Goal: Information Seeking & Learning: Find contact information

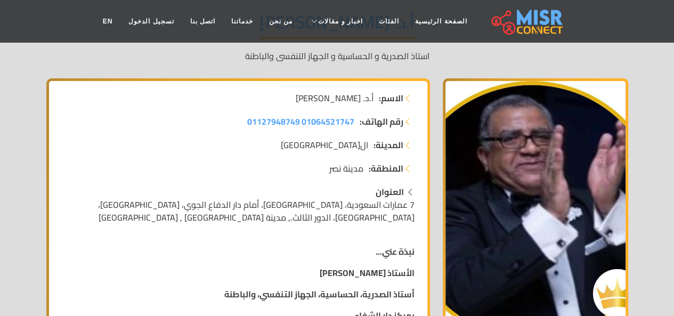
scroll to position [123, 0]
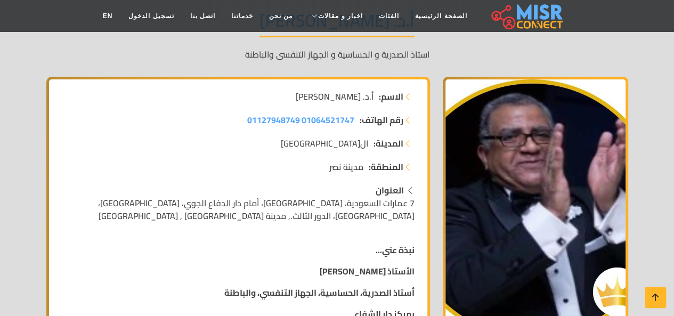
click at [368, 91] on span "أ.د. [PERSON_NAME]" at bounding box center [335, 96] width 78 height 13
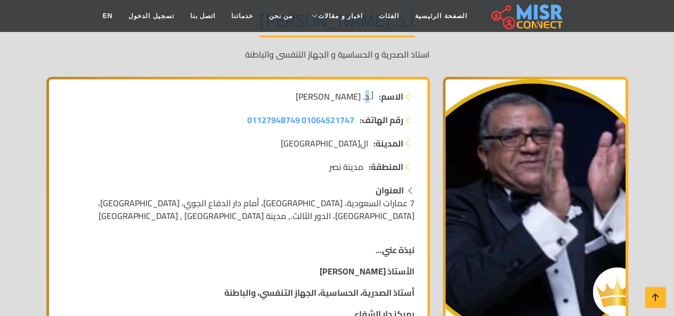
click at [368, 91] on span "أ.د. [PERSON_NAME]" at bounding box center [335, 96] width 78 height 13
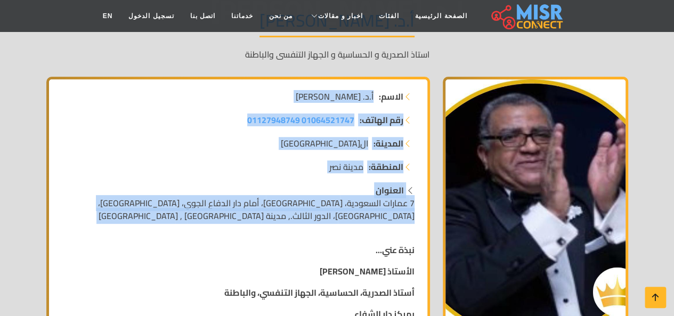
drag, startPoint x: 368, startPoint y: 91, endPoint x: 386, endPoint y: 215, distance: 125.0
click at [386, 215] on span "7 عمارات السعودية، [GEOGRAPHIC_DATA]، أمام دار الدفاع الجوي، [GEOGRAPHIC_DATA]،…" at bounding box center [256, 209] width 317 height 29
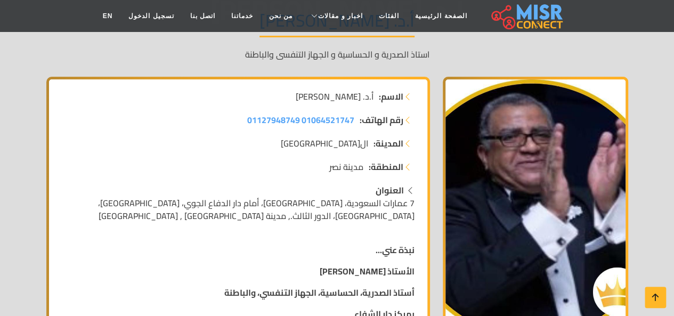
click at [386, 215] on span "7 عمارات السعودية، [GEOGRAPHIC_DATA]، أمام دار الدفاع الجوي، [GEOGRAPHIC_DATA]،…" at bounding box center [256, 209] width 317 height 29
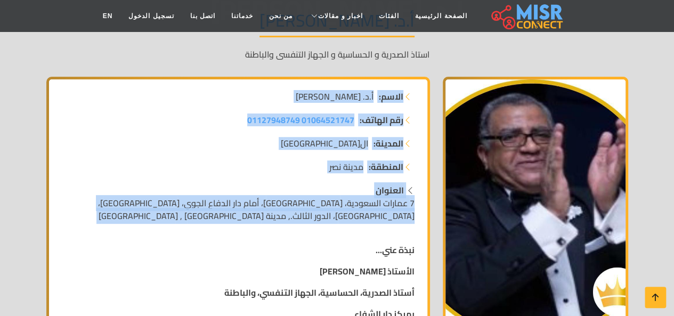
drag, startPoint x: 386, startPoint y: 215, endPoint x: 391, endPoint y: 110, distance: 104.6
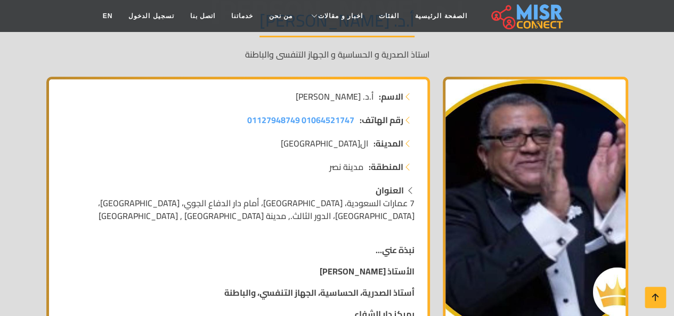
click at [368, 251] on p "نبذة عني..." at bounding box center [238, 250] width 353 height 13
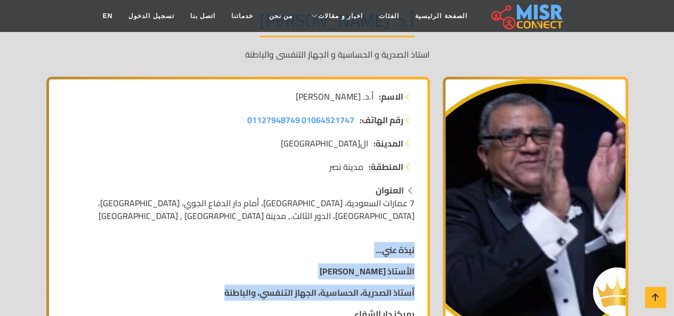
drag, startPoint x: 368, startPoint y: 251, endPoint x: 356, endPoint y: 292, distance: 42.2
click at [356, 292] on strong "أستاذ الصدرية، الحساسية، الجهاز التنفسي، والباطنة" at bounding box center [319, 293] width 190 height 16
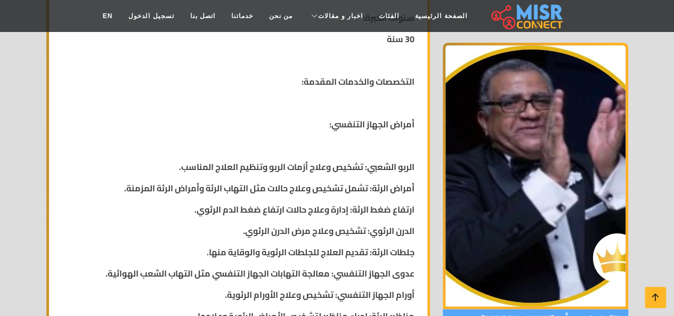
scroll to position [501, 0]
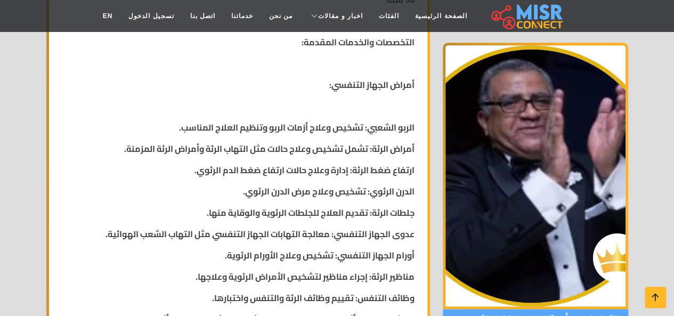
click at [339, 120] on strong "الربو الشعبي: تشخيص وعلاج أزمات الربو وتنظيم العلاج المناسب." at bounding box center [297, 127] width 236 height 16
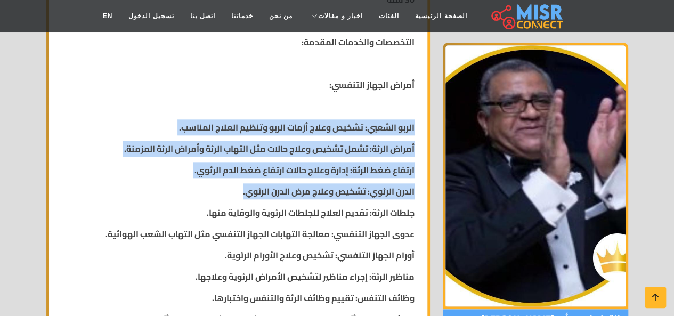
drag, startPoint x: 339, startPoint y: 120, endPoint x: 317, endPoint y: 179, distance: 63.3
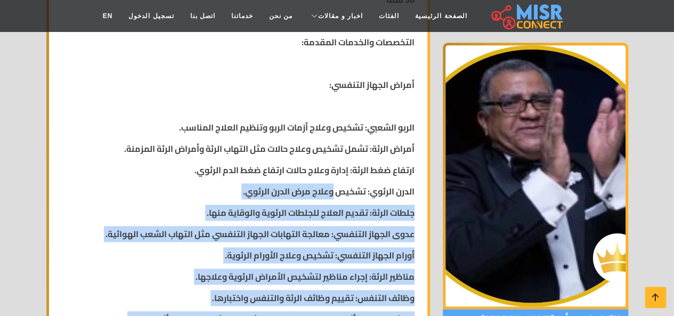
drag, startPoint x: 317, startPoint y: 179, endPoint x: 259, endPoint y: 168, distance: 58.7
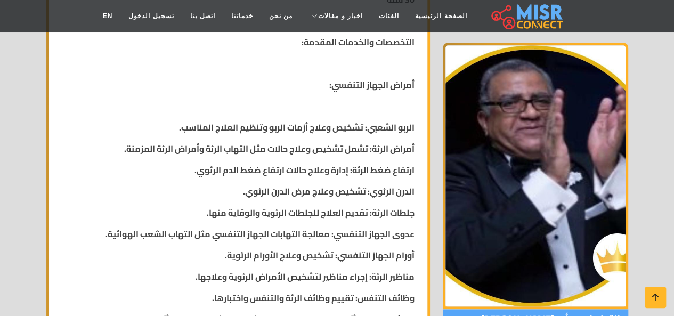
click at [259, 168] on strong "ارتفاع ضغط الرئة: إدارة وعلاج حالات ارتفاع ضغط الدم الرئوي." at bounding box center [305, 170] width 220 height 16
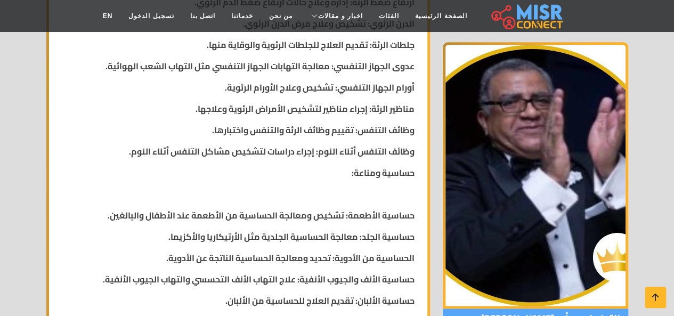
scroll to position [669, 0]
click at [259, 168] on p "حساسية ومناعة:" at bounding box center [238, 173] width 353 height 13
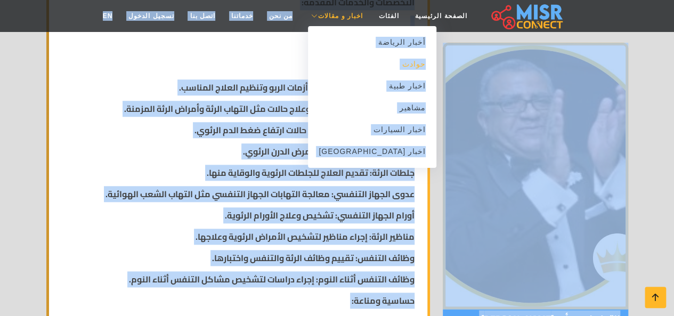
scroll to position [422, 0]
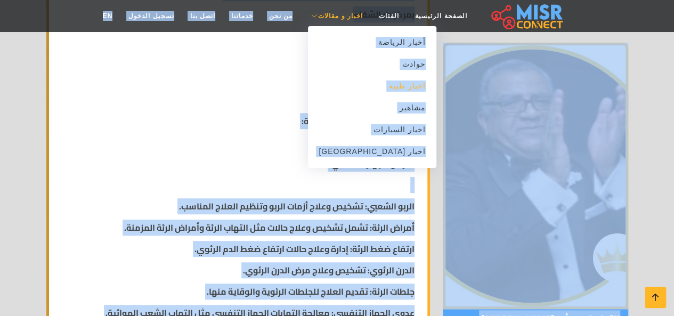
drag, startPoint x: 259, startPoint y: 168, endPoint x: 311, endPoint y: 83, distance: 99.7
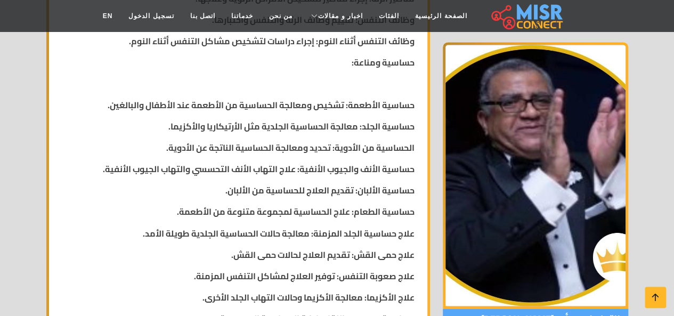
scroll to position [788, 0]
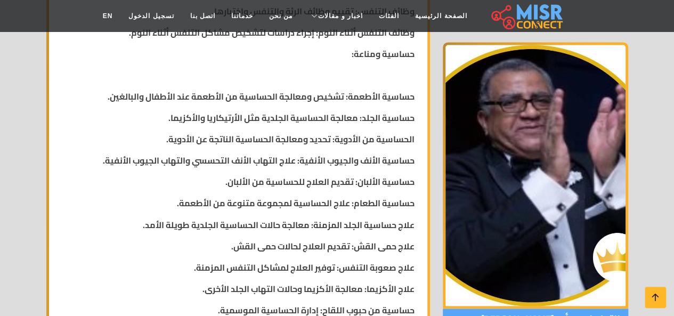
click at [312, 91] on strong "حساسية الأطعمة: تشخيص ومعالجة الحساسية من الأطعمة عند الأطفال والبالغين." at bounding box center [261, 96] width 307 height 16
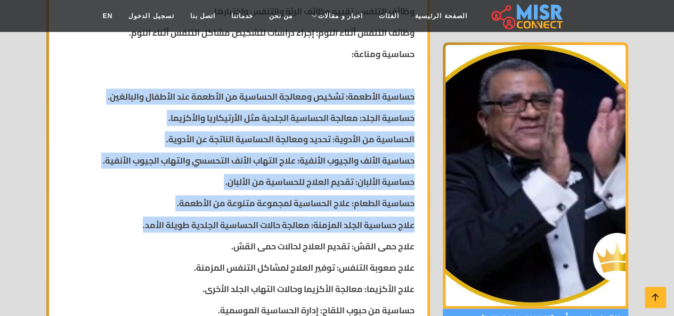
drag, startPoint x: 312, startPoint y: 91, endPoint x: 331, endPoint y: 216, distance: 126.6
click at [331, 216] on div "نبذة عني... الأستاذ [PERSON_NAME] الصدرية، الحساسية، الجهاز التنفسي، والباطنة ب…" at bounding box center [238, 160] width 366 height 1181
click at [331, 216] on strong "علاج حساسية الجلد المزمنة: معالجة حالات الحساسية الجلدية طويلة الأمد." at bounding box center [279, 224] width 272 height 16
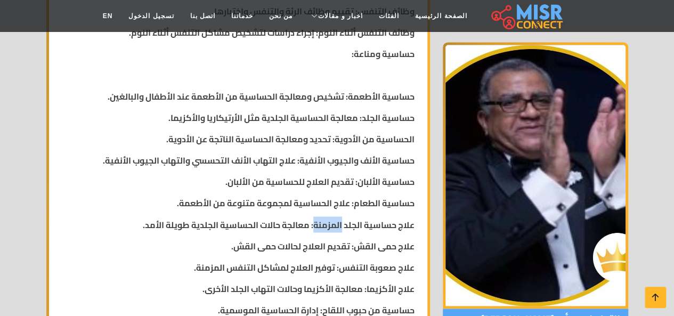
click at [331, 216] on strong "علاج حساسية الجلد المزمنة: معالجة حالات الحساسية الجلدية طويلة الأمد." at bounding box center [279, 224] width 272 height 16
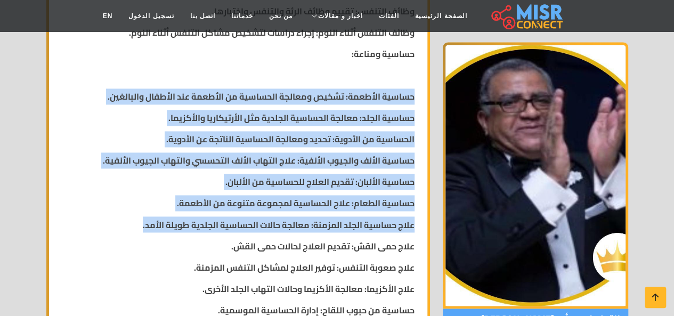
drag, startPoint x: 331, startPoint y: 216, endPoint x: 318, endPoint y: 93, distance: 124.3
click at [318, 93] on div "نبذة عني... الأستاذ [PERSON_NAME] الصدرية، الحساسية، الجهاز التنفسي، والباطنة ب…" at bounding box center [238, 160] width 366 height 1181
click at [318, 93] on strong "حساسية الأطعمة: تشخيص ومعالجة الحساسية من الأطعمة عند الأطفال والبالغين." at bounding box center [261, 96] width 307 height 16
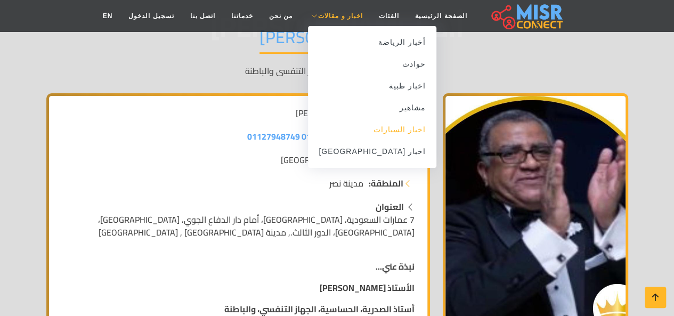
scroll to position [114, 0]
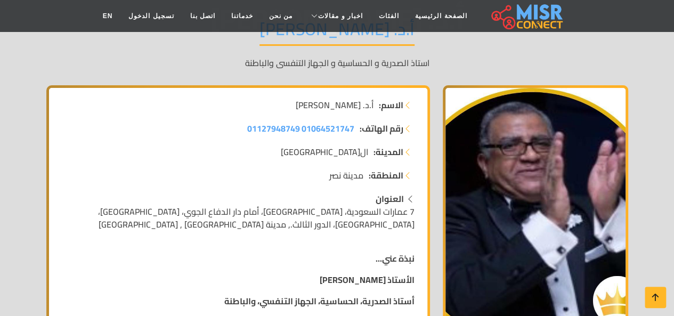
click at [230, 111] on li "الاسم: أ.د. [PERSON_NAME]" at bounding box center [238, 105] width 353 height 13
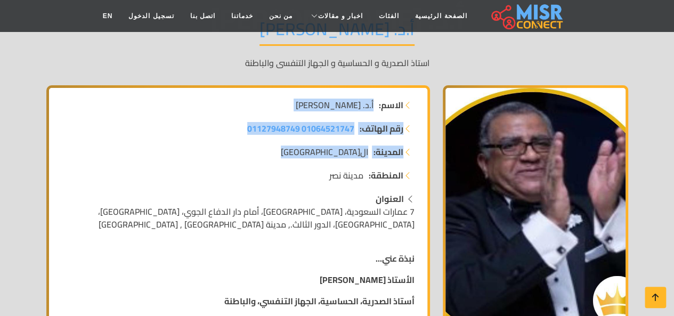
drag, startPoint x: 230, startPoint y: 111, endPoint x: 232, endPoint y: 157, distance: 46.4
click at [232, 157] on div "الاسم: أ.د. [PERSON_NAME] رقم الهاتف: 01064521747 01127948749 المدينة: [GEOGRAP…" at bounding box center [238, 146] width 366 height 94
click at [232, 157] on li "المدينة: [GEOGRAPHIC_DATA]" at bounding box center [238, 152] width 353 height 13
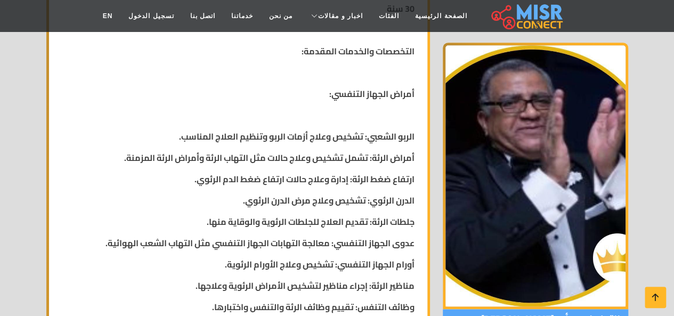
scroll to position [533, 0]
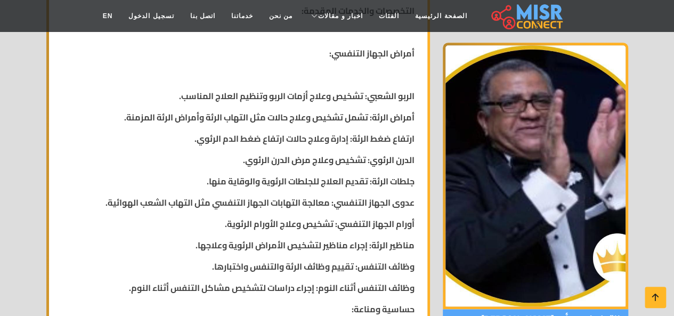
click at [251, 88] on strong "الربو الشعبي: تشخيص وعلاج أزمات الربو وتنظيم العلاج المناسب." at bounding box center [297, 96] width 236 height 16
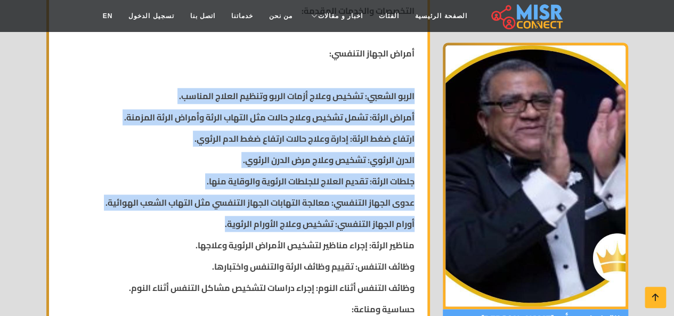
drag, startPoint x: 251, startPoint y: 88, endPoint x: 265, endPoint y: 215, distance: 127.2
click at [265, 216] on strong "أورام الجهاز التنفسي: تشخيص وعلاج الأورام الرئوية." at bounding box center [320, 224] width 190 height 16
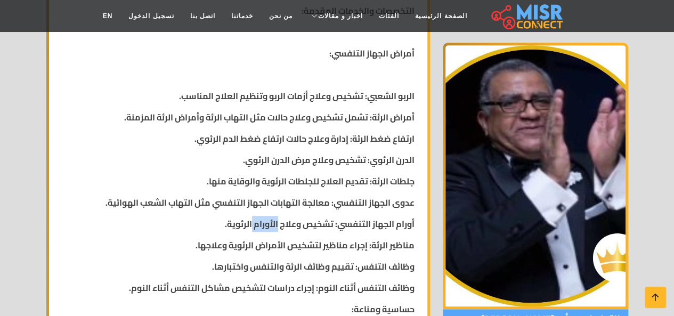
click at [265, 216] on strong "أورام الجهاز التنفسي: تشخيص وعلاج الأورام الرئوية." at bounding box center [320, 224] width 190 height 16
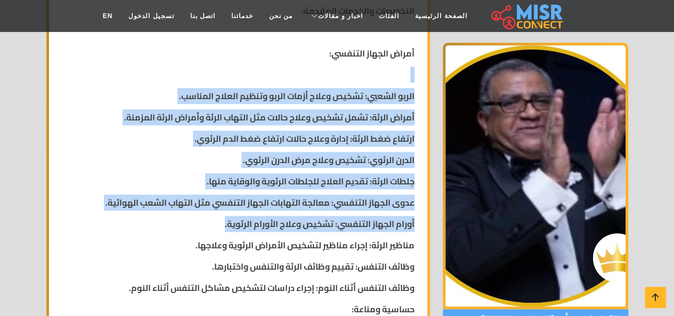
drag, startPoint x: 265, startPoint y: 215, endPoint x: 265, endPoint y: 78, distance: 136.5
click at [265, 78] on p at bounding box center [238, 74] width 353 height 13
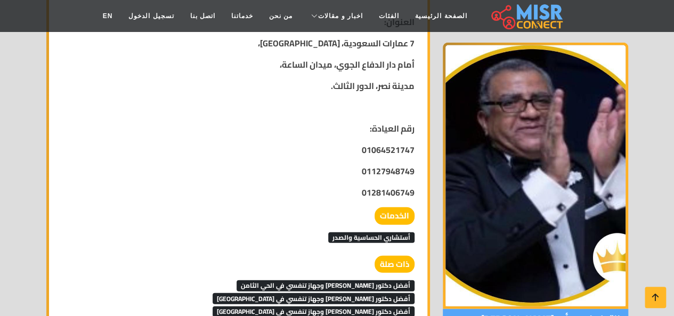
scroll to position [1333, 0]
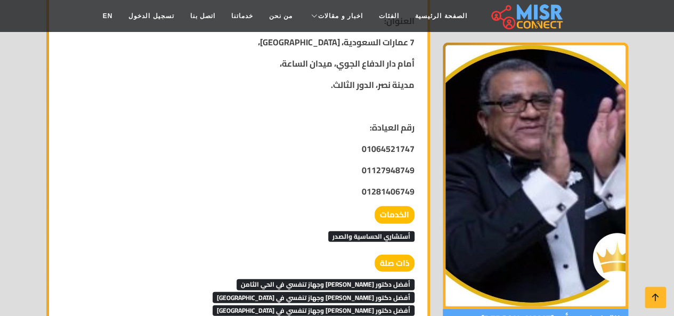
click at [265, 100] on p at bounding box center [238, 106] width 353 height 13
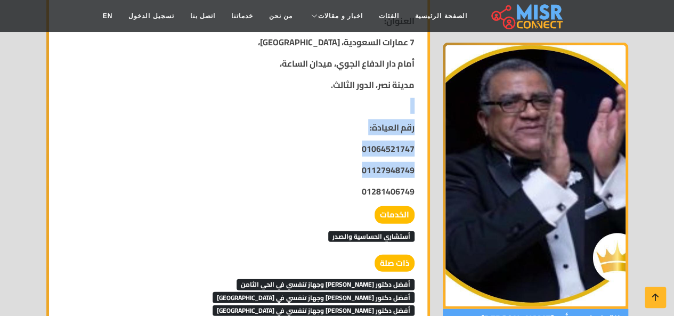
drag, startPoint x: 265, startPoint y: 99, endPoint x: 339, endPoint y: 166, distance: 99.3
click at [339, 166] on p "01127948749" at bounding box center [238, 170] width 353 height 13
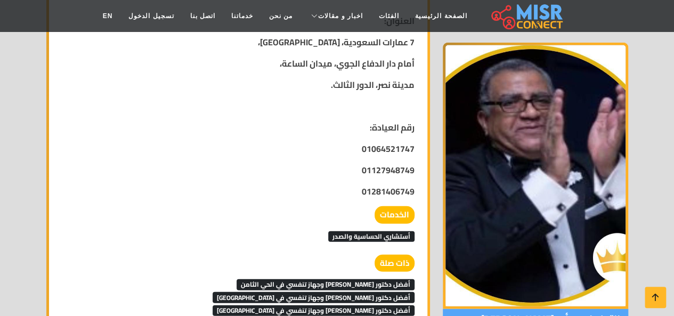
click at [339, 166] on p "01127948749" at bounding box center [238, 170] width 353 height 13
drag, startPoint x: 339, startPoint y: 166, endPoint x: 332, endPoint y: 139, distance: 27.9
click at [325, 126] on div at bounding box center [325, 126] width 0 height 0
click at [341, 154] on p "01064521747" at bounding box center [238, 148] width 353 height 13
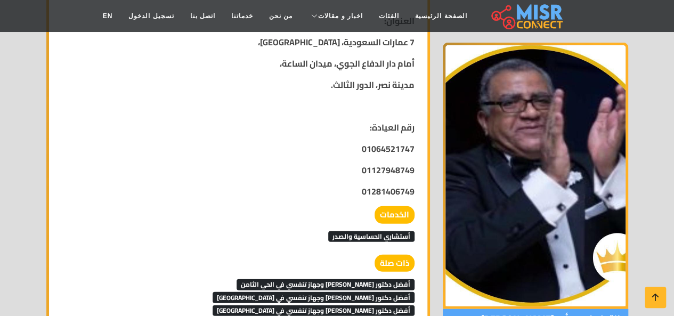
click at [341, 154] on p "01064521747" at bounding box center [238, 148] width 353 height 13
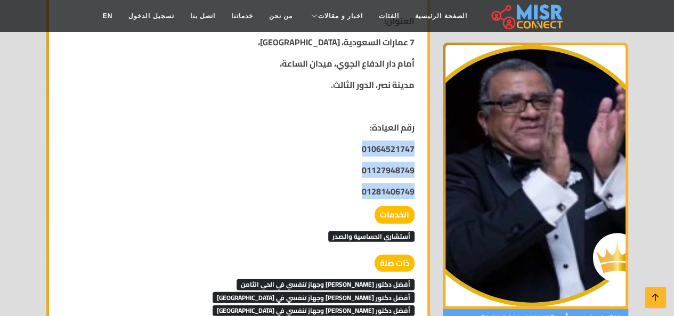
drag, startPoint x: 341, startPoint y: 154, endPoint x: 405, endPoint y: 200, distance: 78.7
drag, startPoint x: 405, startPoint y: 200, endPoint x: 349, endPoint y: 192, distance: 57.0
click at [349, 192] on p "01281406749" at bounding box center [238, 191] width 353 height 13
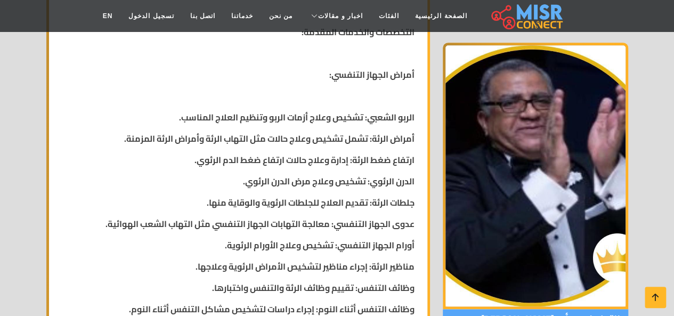
scroll to position [504, 0]
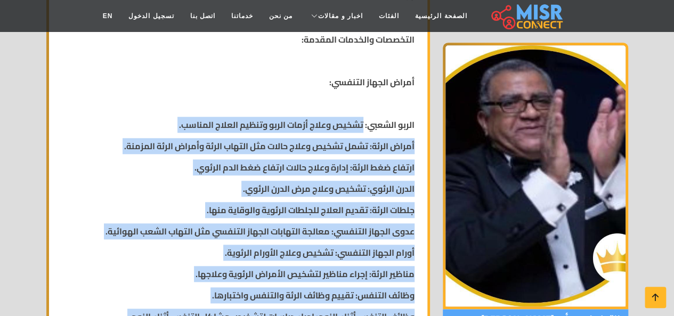
drag, startPoint x: 340, startPoint y: 115, endPoint x: 339, endPoint y: 124, distance: 9.7
click at [339, 124] on strong "الربو الشعبي: تشخيص وعلاج أزمات الربو وتنظيم العلاج المناسب." at bounding box center [297, 125] width 236 height 16
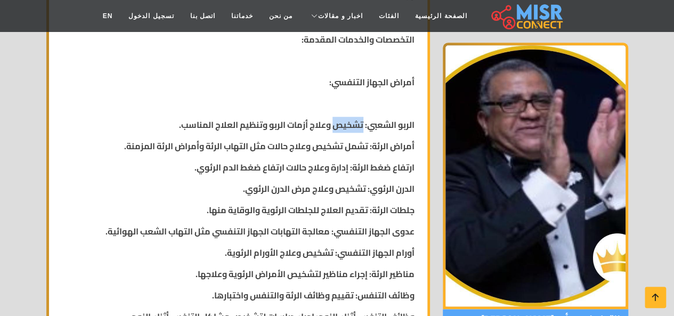
click at [339, 124] on strong "الربو الشعبي: تشخيص وعلاج أزمات الربو وتنظيم العلاج المناسب." at bounding box center [297, 125] width 236 height 16
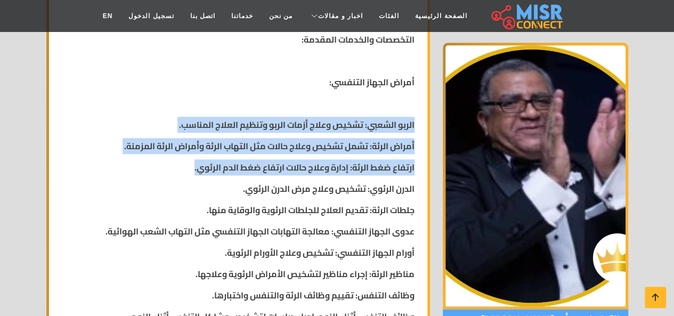
drag, startPoint x: 339, startPoint y: 124, endPoint x: 340, endPoint y: 160, distance: 36.3
click at [340, 160] on strong "ارتفاع ضغط الرئة: إدارة وعلاج حالات ارتفاع ضغط الدم الرئوي." at bounding box center [305, 167] width 220 height 16
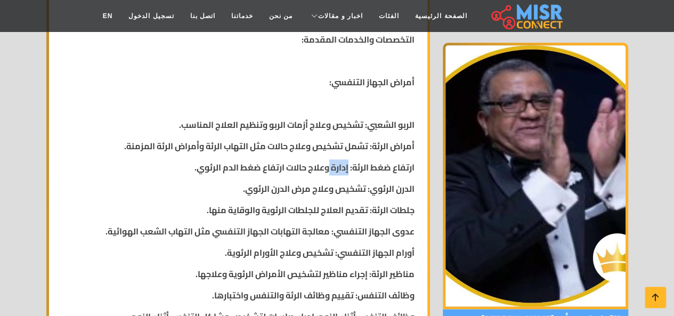
click at [340, 160] on strong "ارتفاع ضغط الرئة: إدارة وعلاج حالات ارتفاع ضغط الدم الرئوي." at bounding box center [305, 167] width 220 height 16
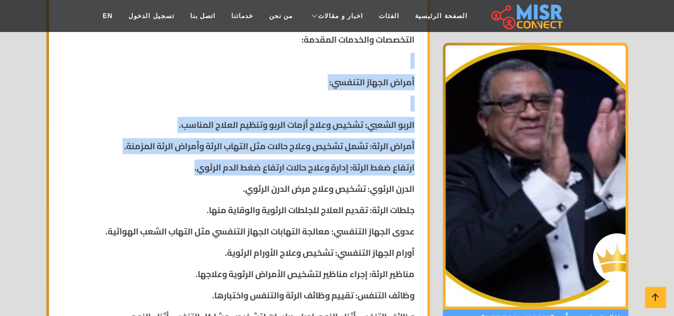
drag, startPoint x: 340, startPoint y: 160, endPoint x: 327, endPoint y: 59, distance: 102.1
click at [327, 59] on p at bounding box center [238, 60] width 353 height 13
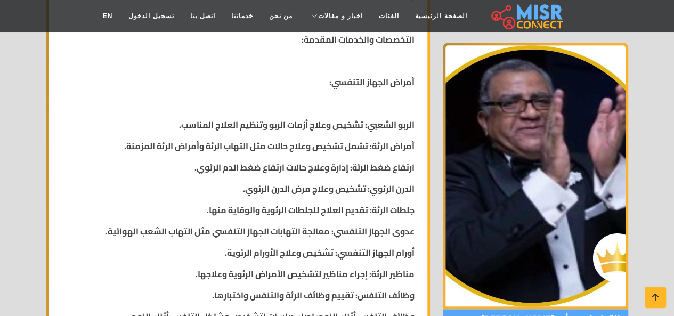
click at [327, 59] on p at bounding box center [238, 60] width 353 height 13
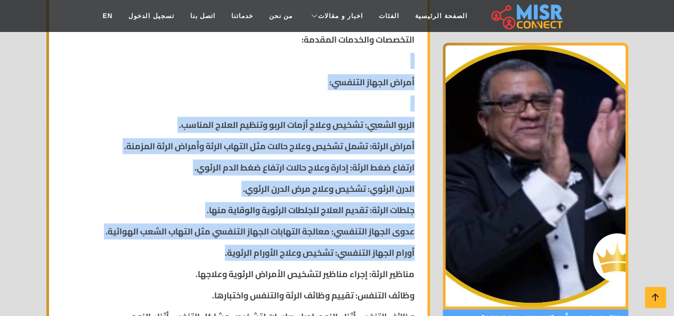
drag, startPoint x: 327, startPoint y: 59, endPoint x: 340, endPoint y: 241, distance: 182.3
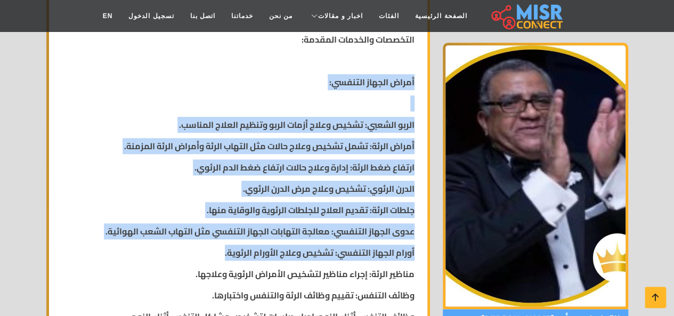
drag, startPoint x: 340, startPoint y: 241, endPoint x: 340, endPoint y: 71, distance: 169.5
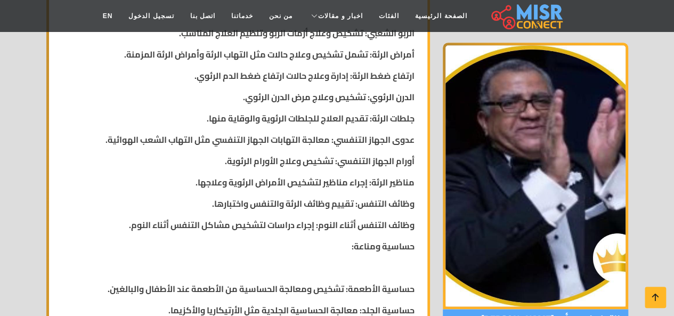
scroll to position [607, 0]
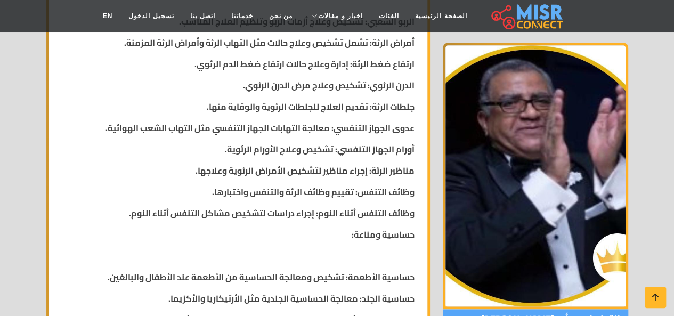
click at [341, 111] on strong "جلطات الرئة: تقديم العلاج للجلطات الرئوية والوقاية منها." at bounding box center [311, 107] width 208 height 16
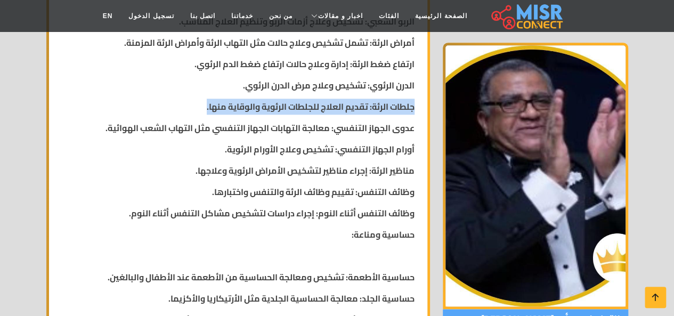
click at [341, 111] on strong "جلطات الرئة: تقديم العلاج للجلطات الرئوية والوقاية منها." at bounding box center [311, 107] width 208 height 16
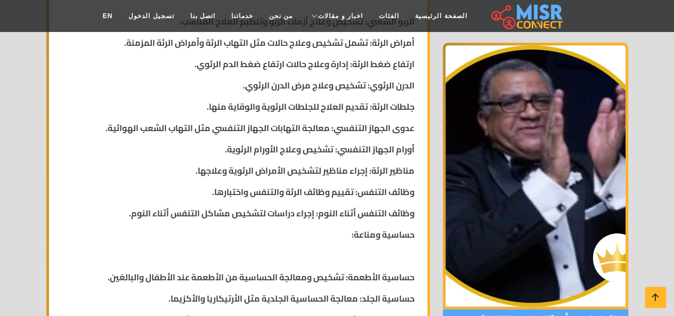
click at [313, 269] on strong "حساسية الأطعمة: تشخيص ومعالجة الحساسية من الأطعمة عند الأطفال والبالغين." at bounding box center [261, 277] width 307 height 16
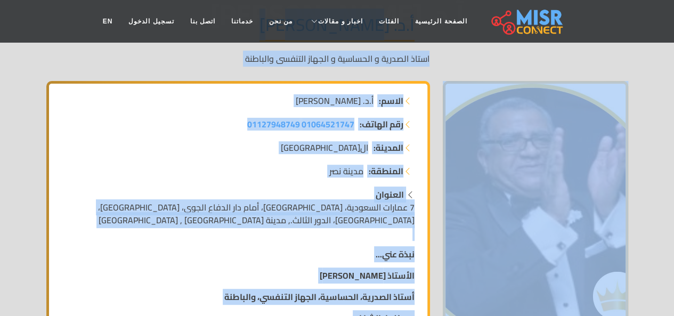
scroll to position [0, 0]
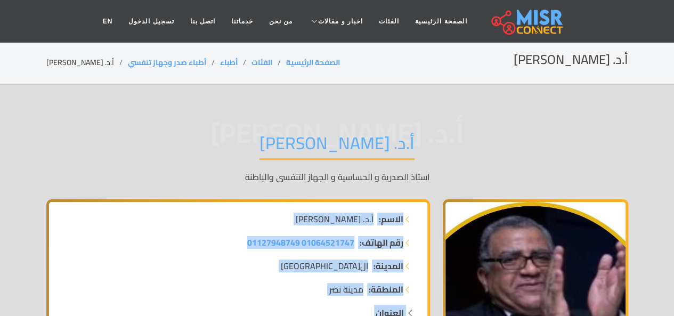
drag, startPoint x: 313, startPoint y: 269, endPoint x: 413, endPoint y: 211, distance: 115.4
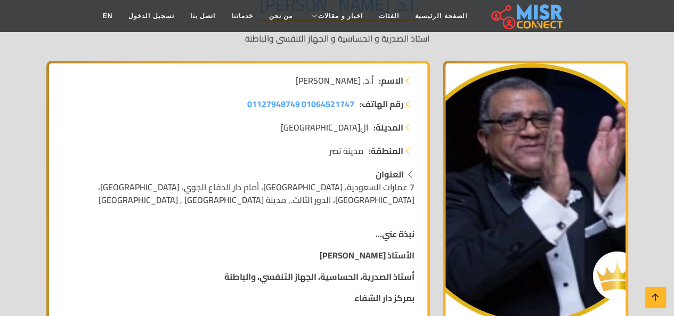
scroll to position [139, 0]
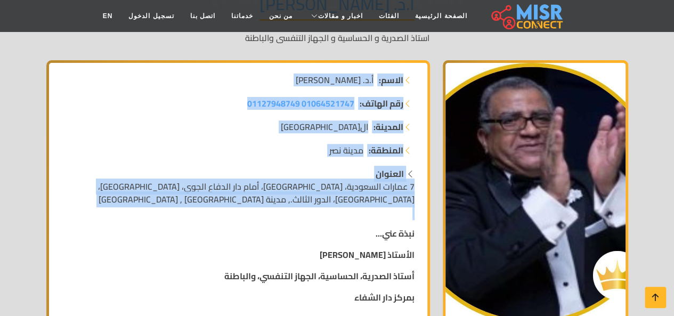
drag, startPoint x: 413, startPoint y: 211, endPoint x: 415, endPoint y: 65, distance: 146.1
drag, startPoint x: 415, startPoint y: 65, endPoint x: 448, endPoint y: 85, distance: 38.0
click at [448, 85] on img at bounding box center [536, 193] width 186 height 267
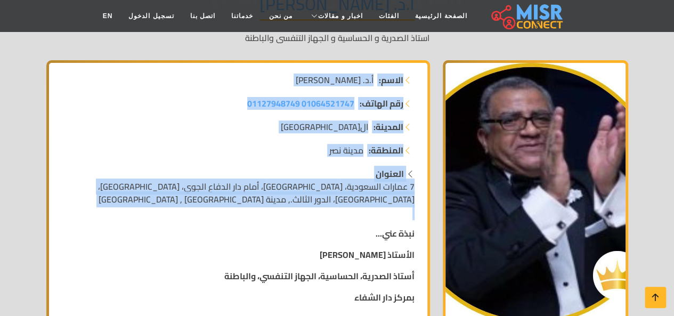
click at [392, 74] on strong "الاسم:" at bounding box center [391, 80] width 25 height 13
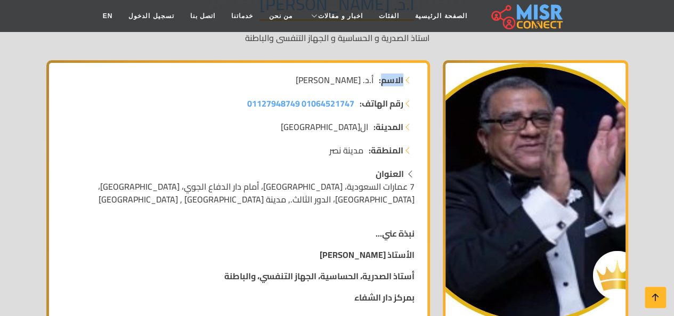
click at [392, 74] on strong "الاسم:" at bounding box center [391, 80] width 25 height 13
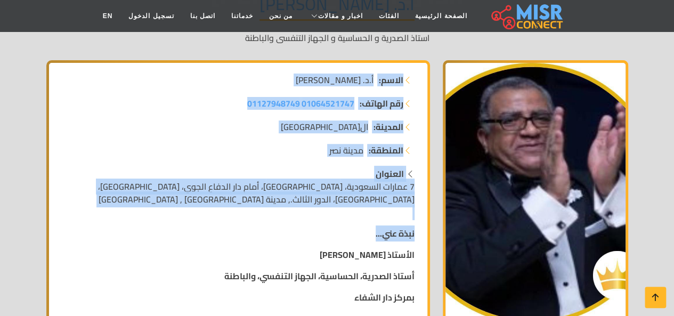
drag, startPoint x: 392, startPoint y: 73, endPoint x: 331, endPoint y: 238, distance: 176.0
click at [331, 238] on p "نبذة عني..." at bounding box center [238, 233] width 353 height 13
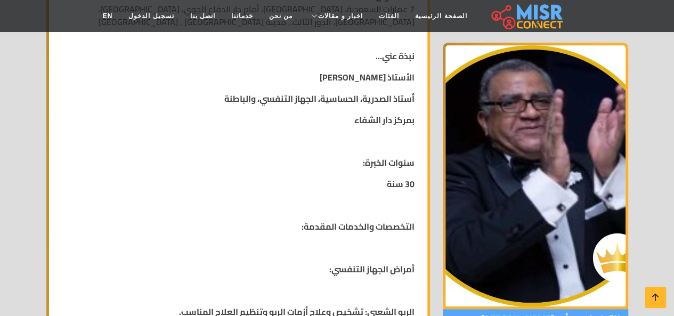
scroll to position [317, 0]
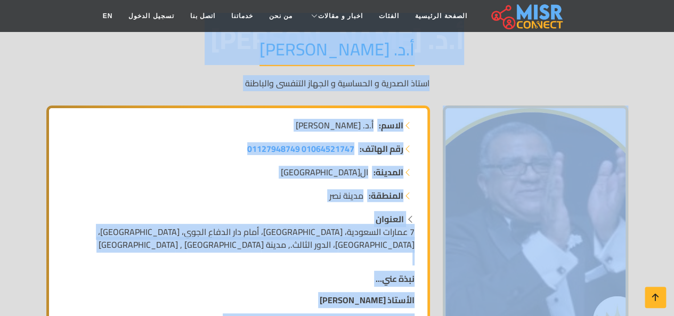
scroll to position [0, 0]
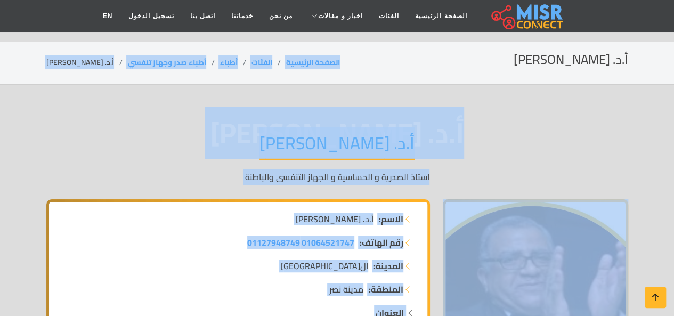
drag, startPoint x: 331, startPoint y: 238, endPoint x: 378, endPoint y: -30, distance: 272.3
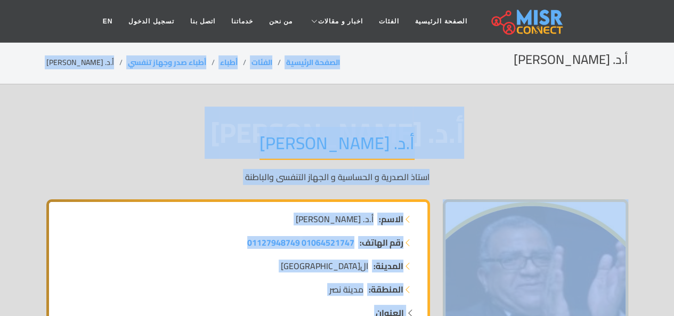
click at [200, 147] on div "أ.د. [PERSON_NAME].د. [PERSON_NAME] الصدرية و الحساسية و الجهاز التنفسى والباطنة" at bounding box center [337, 158] width 582 height 83
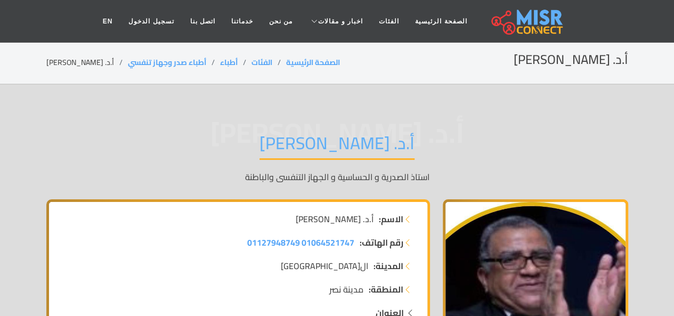
click at [200, 147] on div "أ.د. [PERSON_NAME].د. [PERSON_NAME] الصدرية و الحساسية و الجهاز التنفسى والباطنة" at bounding box center [337, 158] width 582 height 83
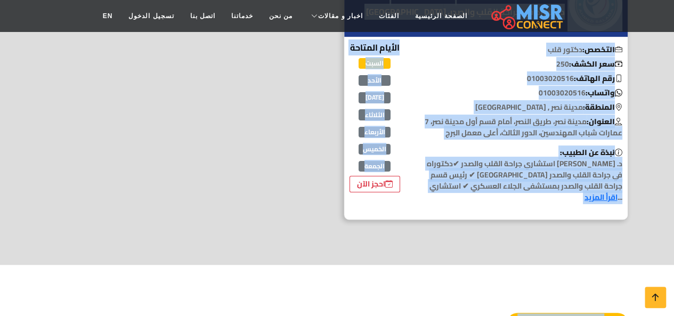
scroll to position [2320, 0]
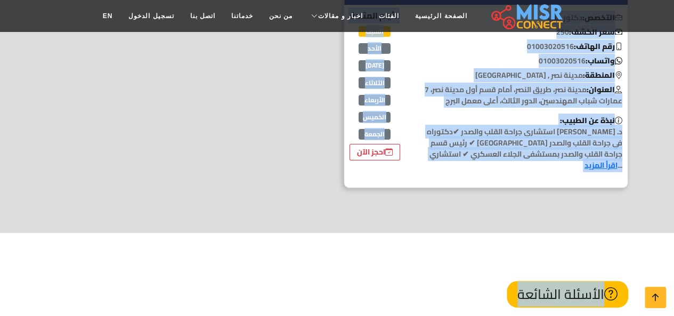
drag, startPoint x: 200, startPoint y: 147, endPoint x: 265, endPoint y: 104, distance: 77.9
click at [265, 265] on div "الأسئلة الشائعة" at bounding box center [337, 294] width 582 height 59
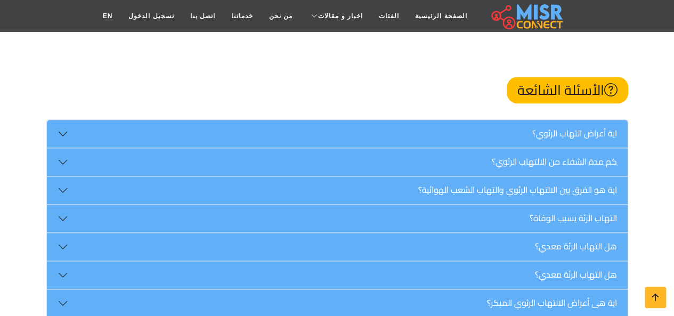
scroll to position [2524, 0]
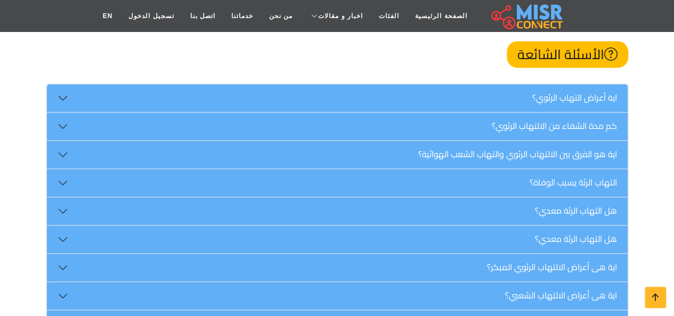
scroll to position [2587, 0]
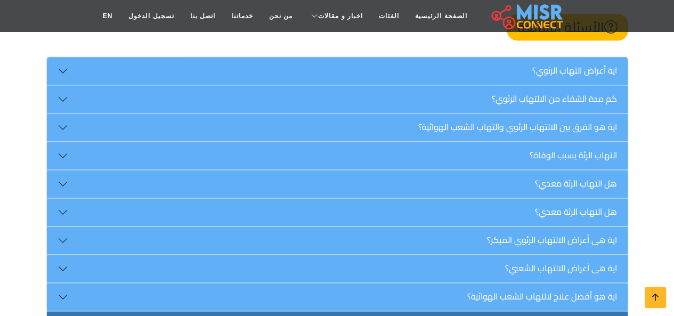
drag, startPoint x: 537, startPoint y: 190, endPoint x: 444, endPoint y: 145, distance: 103.2
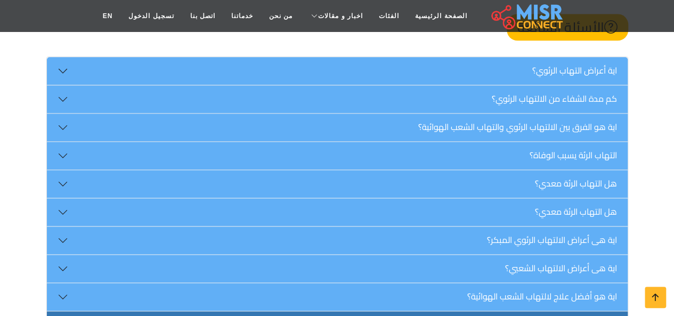
drag, startPoint x: 444, startPoint y: 145, endPoint x: 444, endPoint y: 151, distance: 6.4
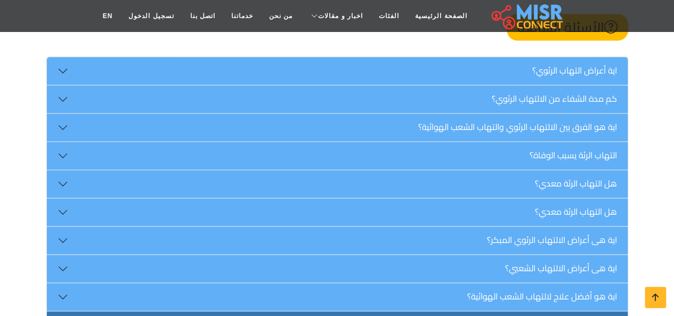
drag, startPoint x: 444, startPoint y: 151, endPoint x: 424, endPoint y: 202, distance: 54.4
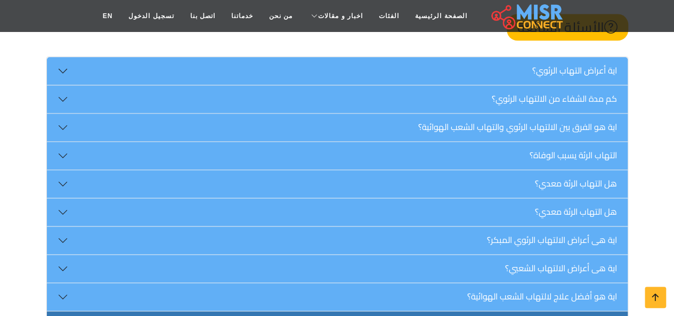
drag, startPoint x: 424, startPoint y: 202, endPoint x: 425, endPoint y: 164, distance: 38.4
drag, startPoint x: 425, startPoint y: 164, endPoint x: 417, endPoint y: 180, distance: 17.6
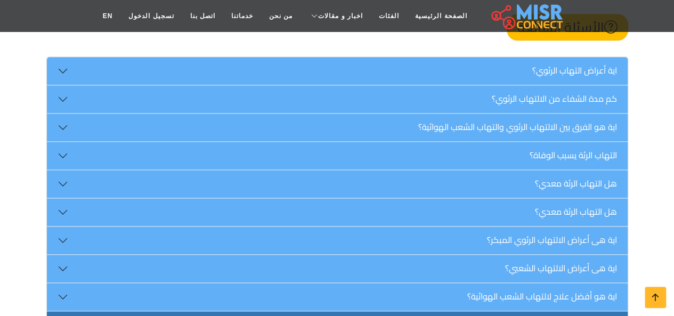
drag, startPoint x: 417, startPoint y: 180, endPoint x: 360, endPoint y: 153, distance: 63.4
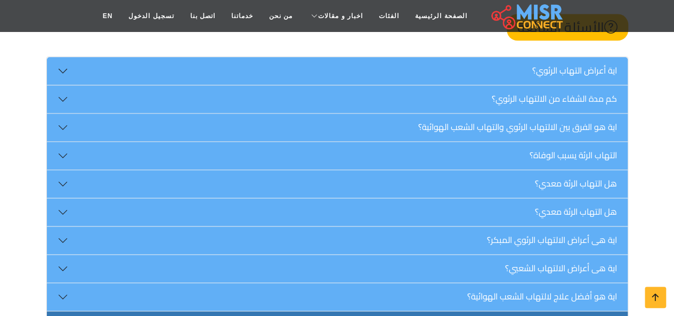
drag, startPoint x: 360, startPoint y: 153, endPoint x: 339, endPoint y: 185, distance: 38.4
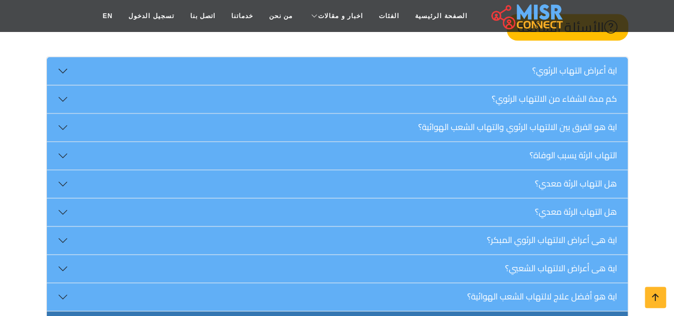
drag, startPoint x: 339, startPoint y: 185, endPoint x: 305, endPoint y: 158, distance: 43.2
drag, startPoint x: 305, startPoint y: 158, endPoint x: 322, endPoint y: 187, distance: 33.5
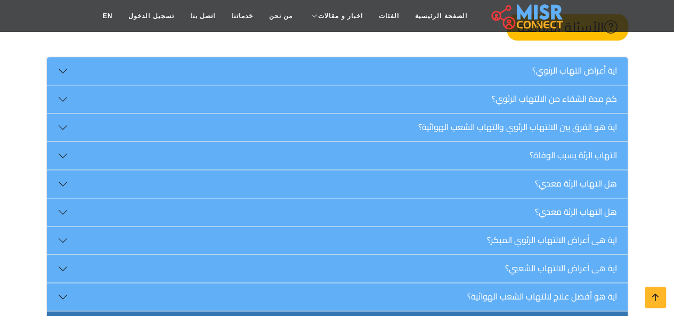
drag, startPoint x: 322, startPoint y: 187, endPoint x: 277, endPoint y: 158, distance: 52.9
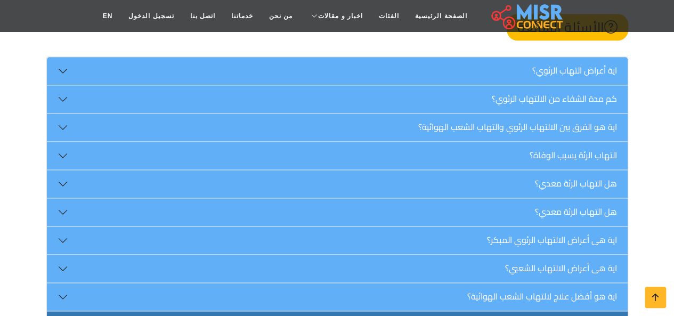
drag, startPoint x: 274, startPoint y: 165, endPoint x: 272, endPoint y: 208, distance: 42.7
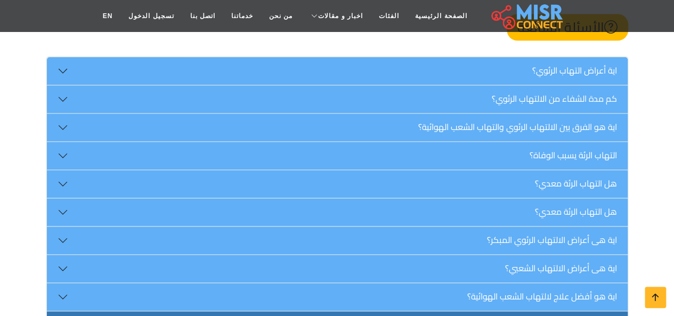
drag, startPoint x: 272, startPoint y: 208, endPoint x: 212, endPoint y: 141, distance: 89.8
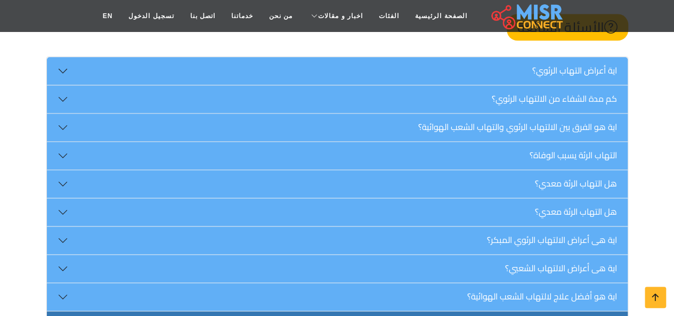
drag, startPoint x: 391, startPoint y: 221, endPoint x: 385, endPoint y: 242, distance: 21.8
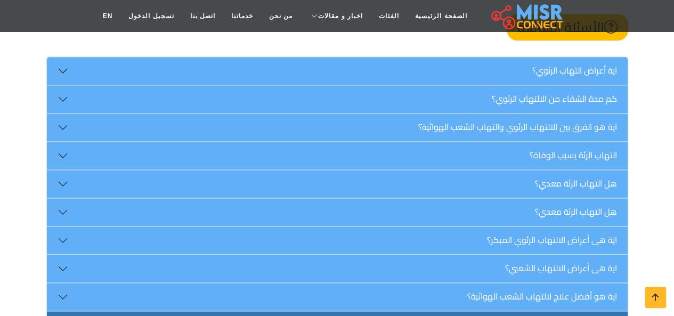
drag, startPoint x: 385, startPoint y: 242, endPoint x: 275, endPoint y: 116, distance: 167.0
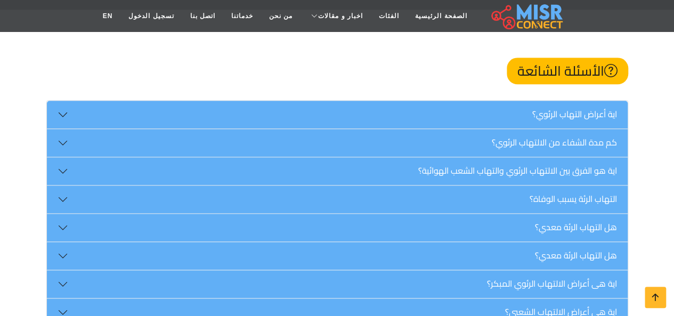
scroll to position [2542, 0]
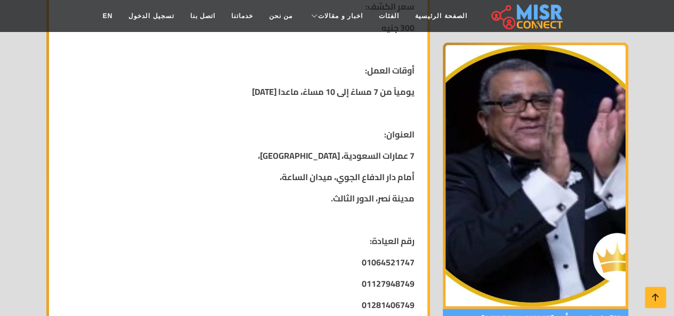
scroll to position [1212, 0]
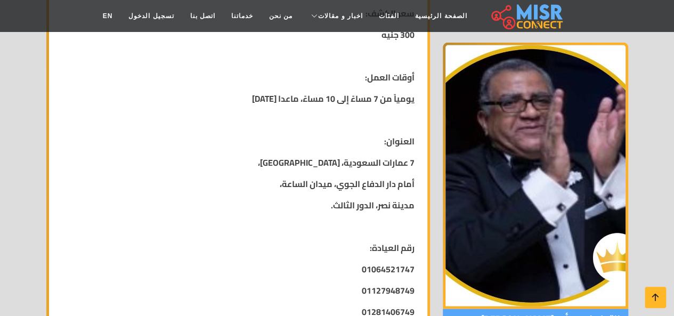
drag, startPoint x: 381, startPoint y: 236, endPoint x: 367, endPoint y: 281, distance: 46.9
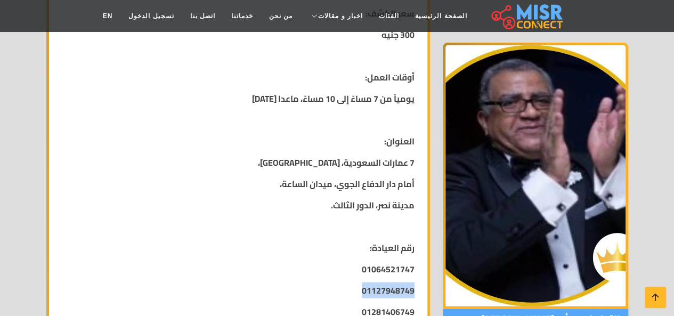
drag, startPoint x: 367, startPoint y: 281, endPoint x: 348, endPoint y: 262, distance: 27.5
click at [347, 264] on p "01064521747" at bounding box center [238, 269] width 353 height 13
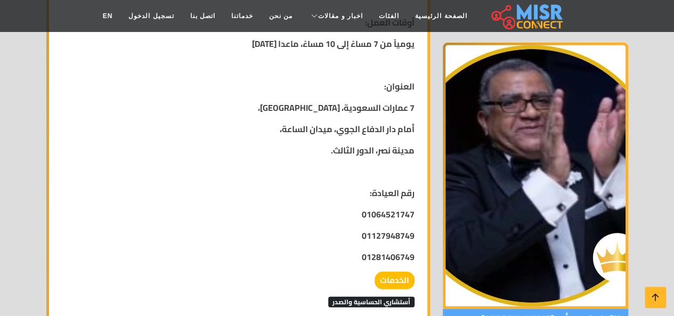
scroll to position [1268, 0]
click at [371, 214] on strong "01064521747" at bounding box center [388, 214] width 53 height 16
drag, startPoint x: 371, startPoint y: 214, endPoint x: 368, endPoint y: 226, distance: 12.0
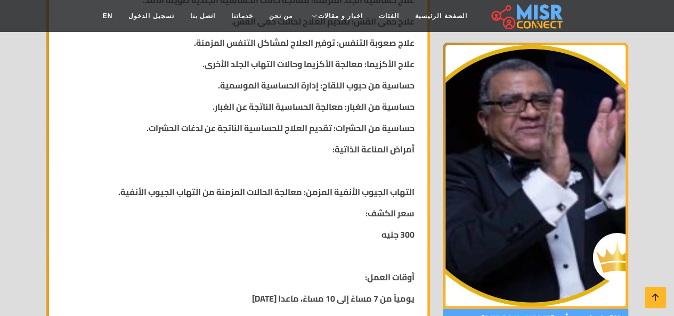
scroll to position [1012, 0]
